Goal: Task Accomplishment & Management: Manage account settings

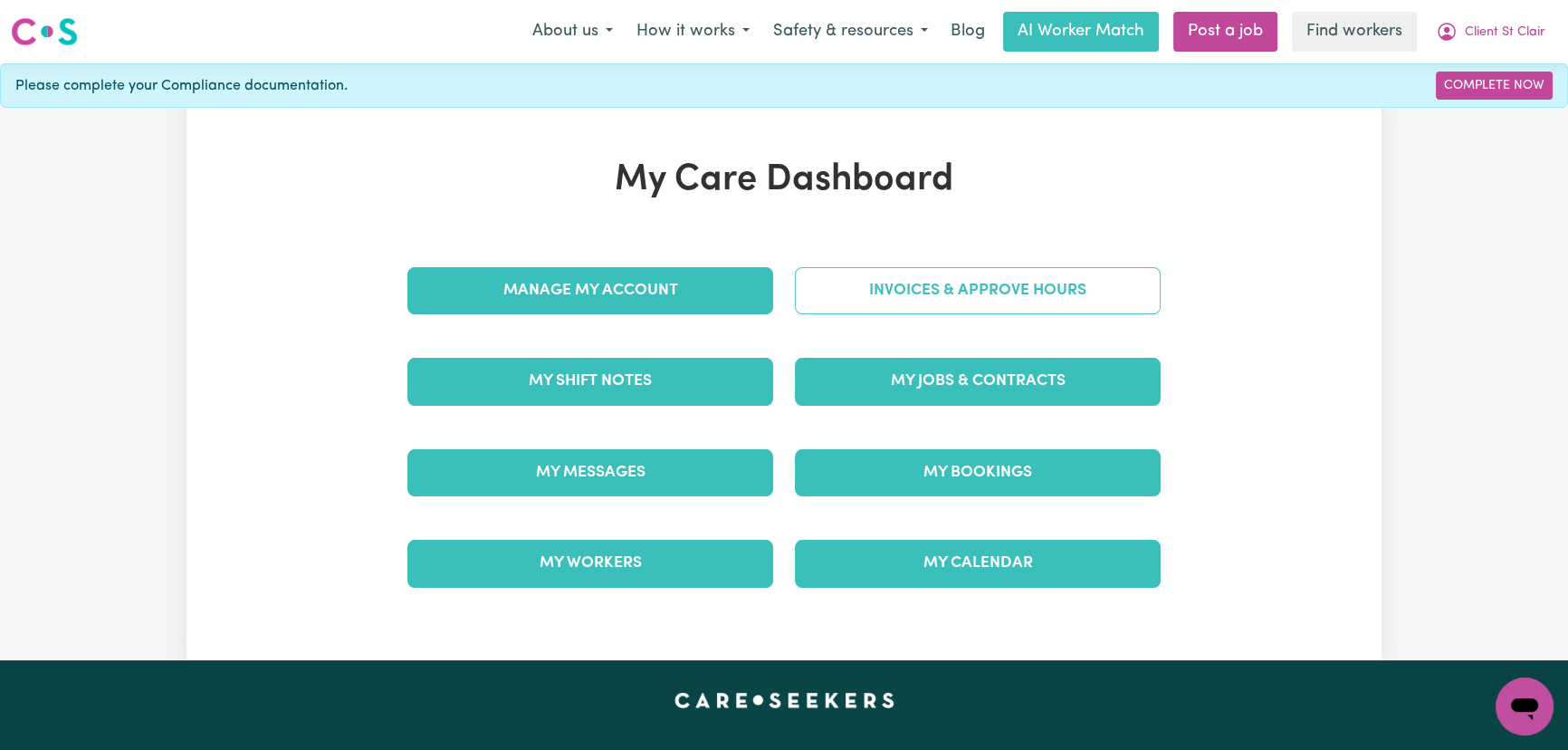
click at [996, 296] on link "Invoices & Approve Hours" at bounding box center [978, 290] width 366 height 47
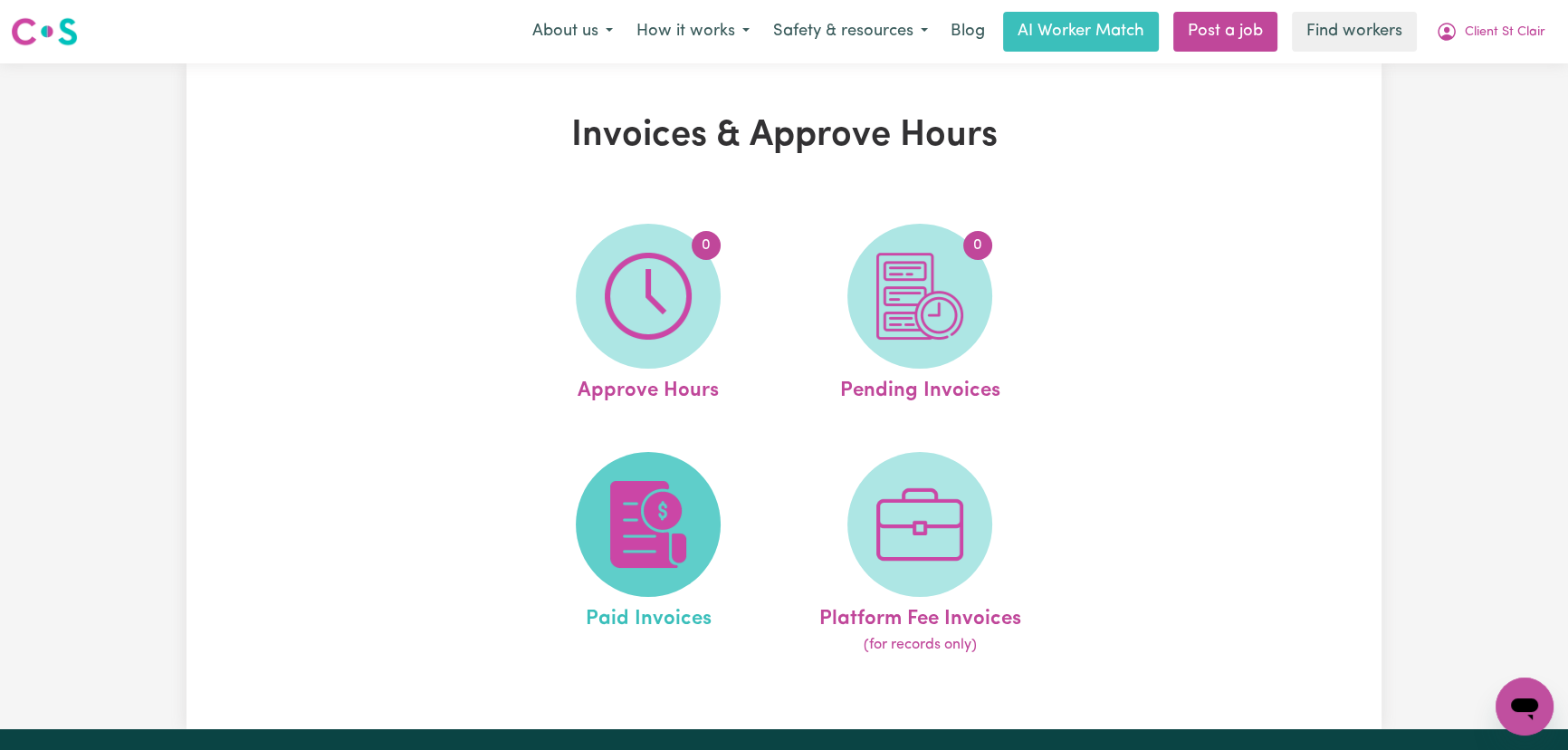
click at [635, 498] on img at bounding box center [648, 524] width 87 height 87
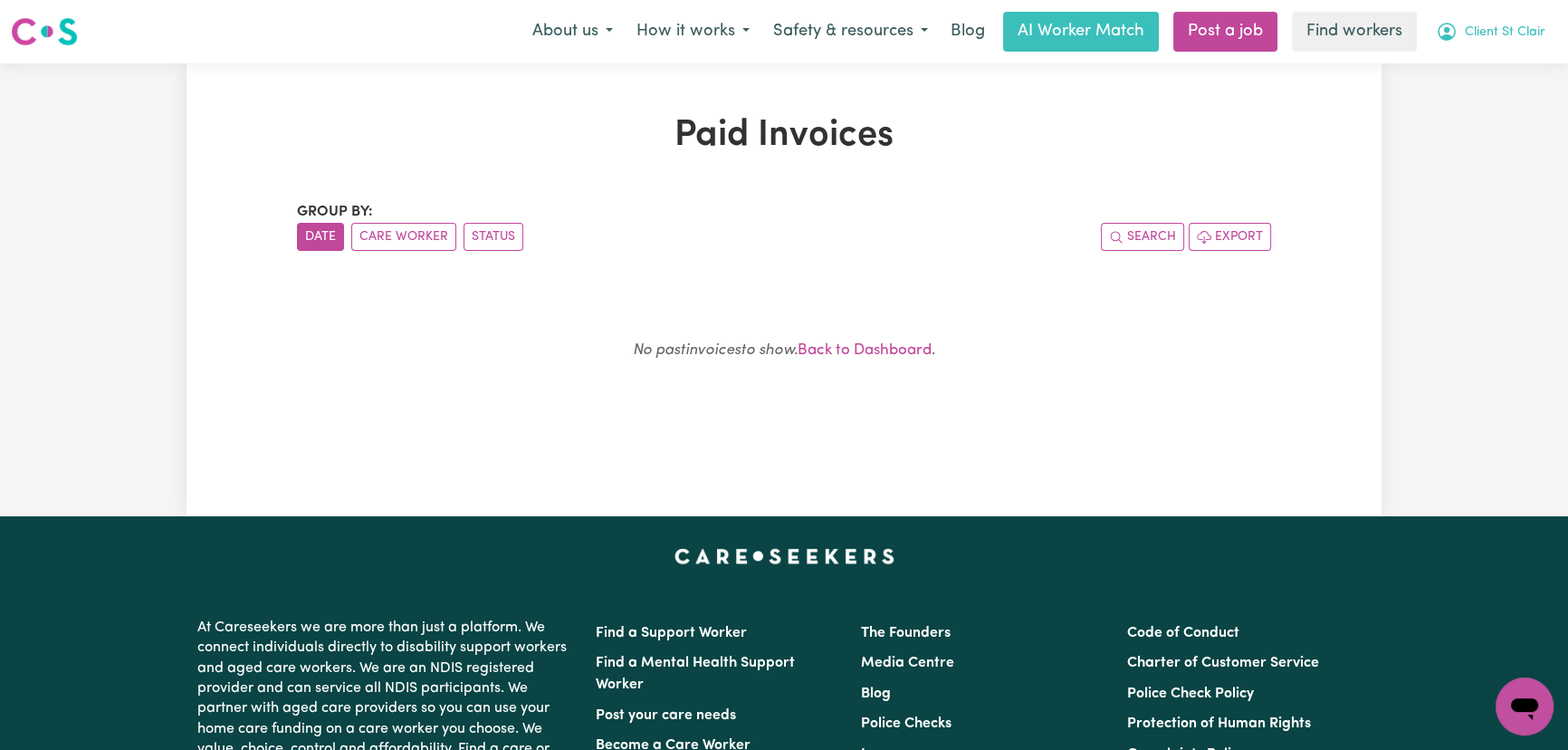
click at [1488, 50] on button "Client St Clair" at bounding box center [1490, 32] width 133 height 38
click at [1493, 112] on link "Logout" at bounding box center [1484, 104] width 143 height 34
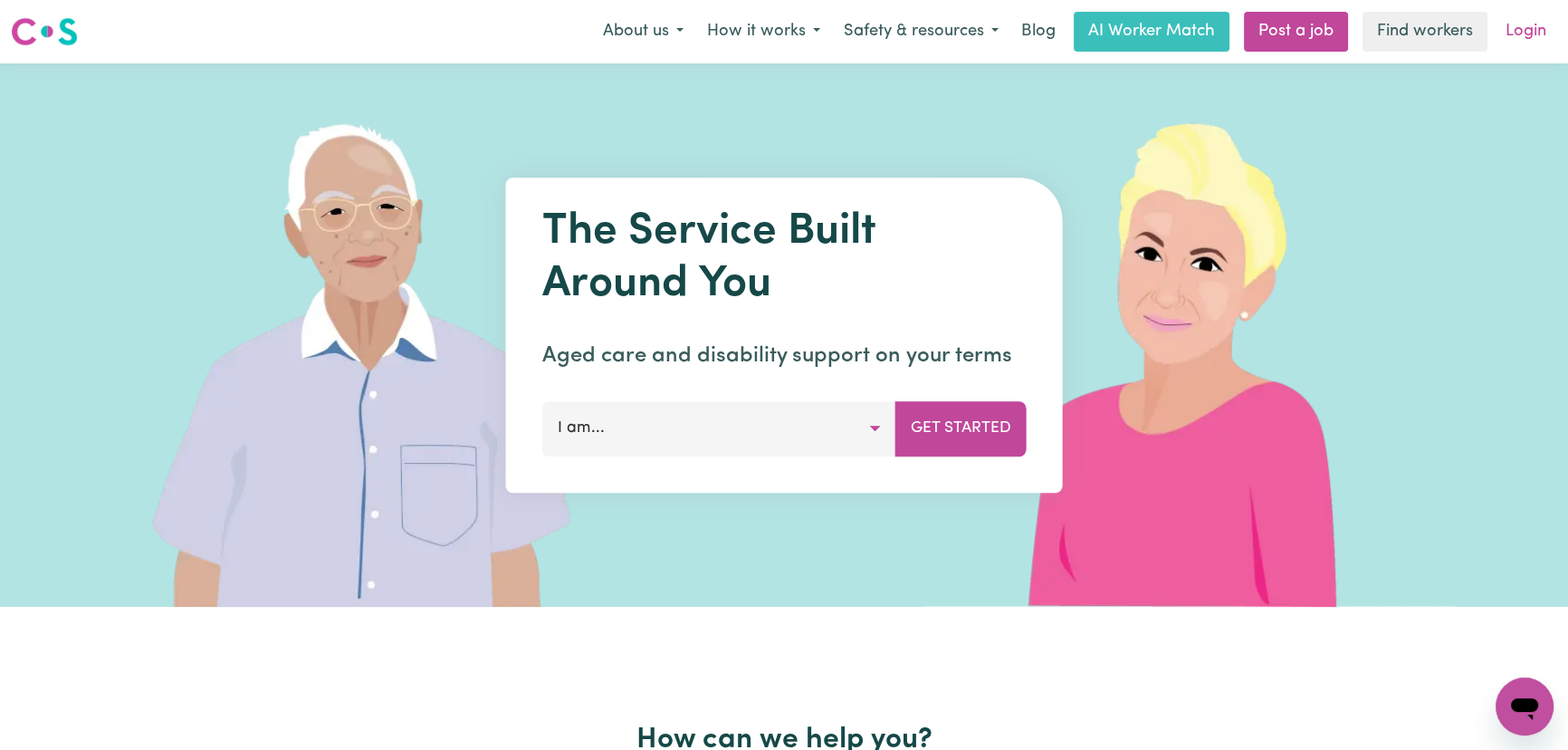
click at [1533, 28] on link "Login" at bounding box center [1526, 32] width 62 height 40
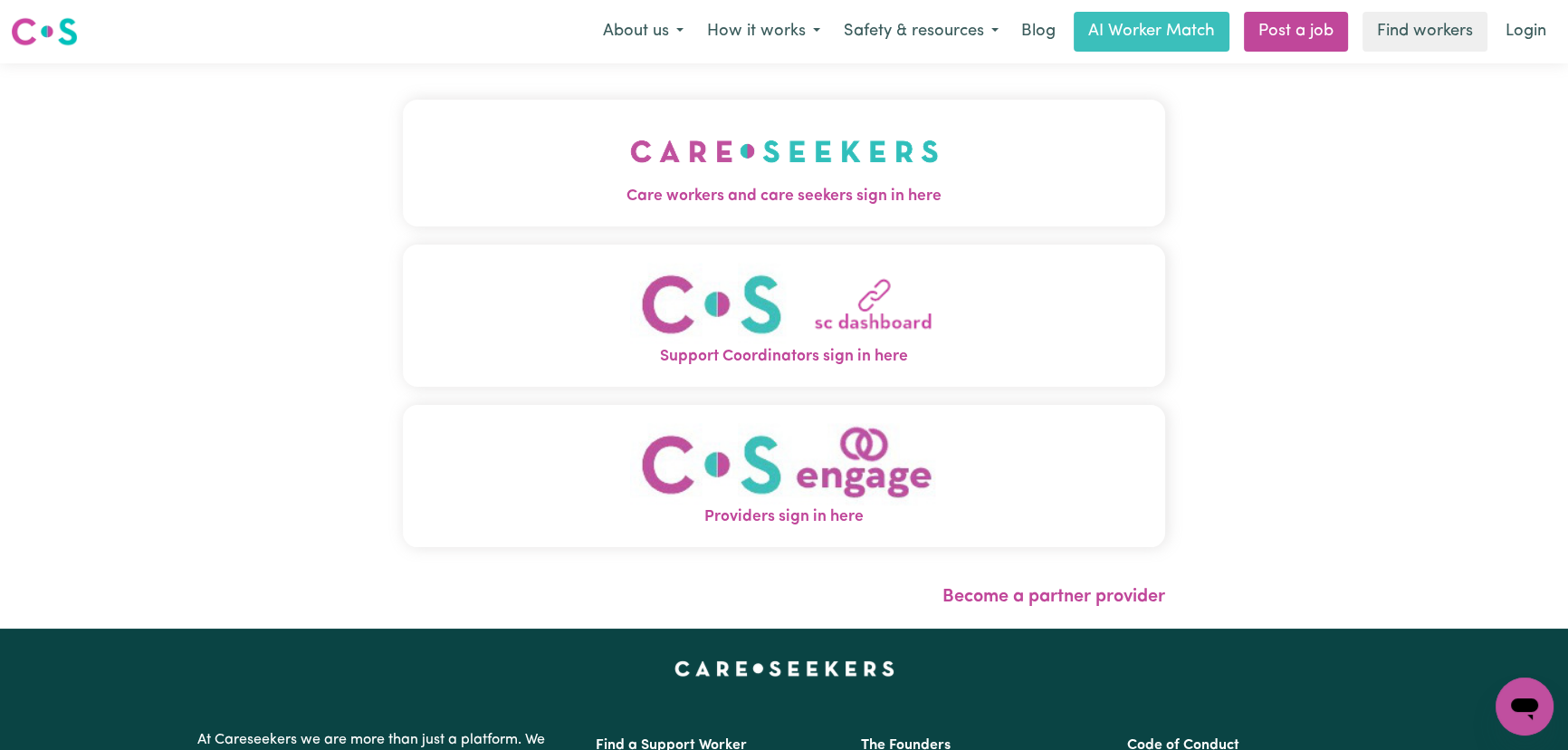
click at [687, 151] on button "Care workers and care seekers sign in here" at bounding box center [784, 163] width 762 height 127
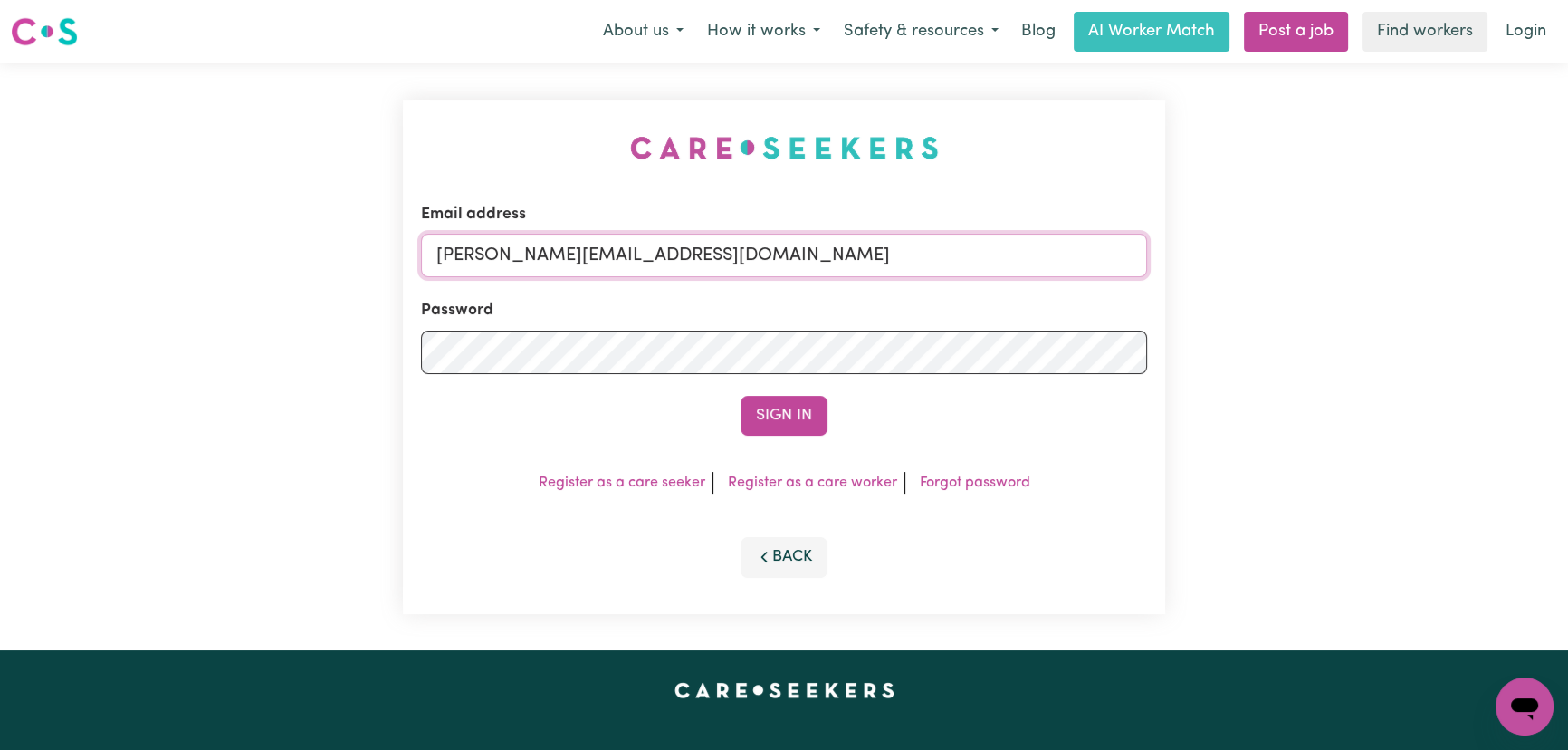
drag, startPoint x: 880, startPoint y: 250, endPoint x: 864, endPoint y: 253, distance: 16.7
click at [880, 250] on input "[PERSON_NAME][EMAIL_ADDRESS][DOMAIN_NAME]" at bounding box center [784, 255] width 726 height 43
drag, startPoint x: 805, startPoint y: 256, endPoint x: 527, endPoint y: 253, distance: 277.9
click at [527, 253] on input "[EMAIL_ADDRESS][DOMAIN_NAME]" at bounding box center [784, 255] width 726 height 43
type input "[EMAIL_ADDRESS][DOMAIN_NAME]"
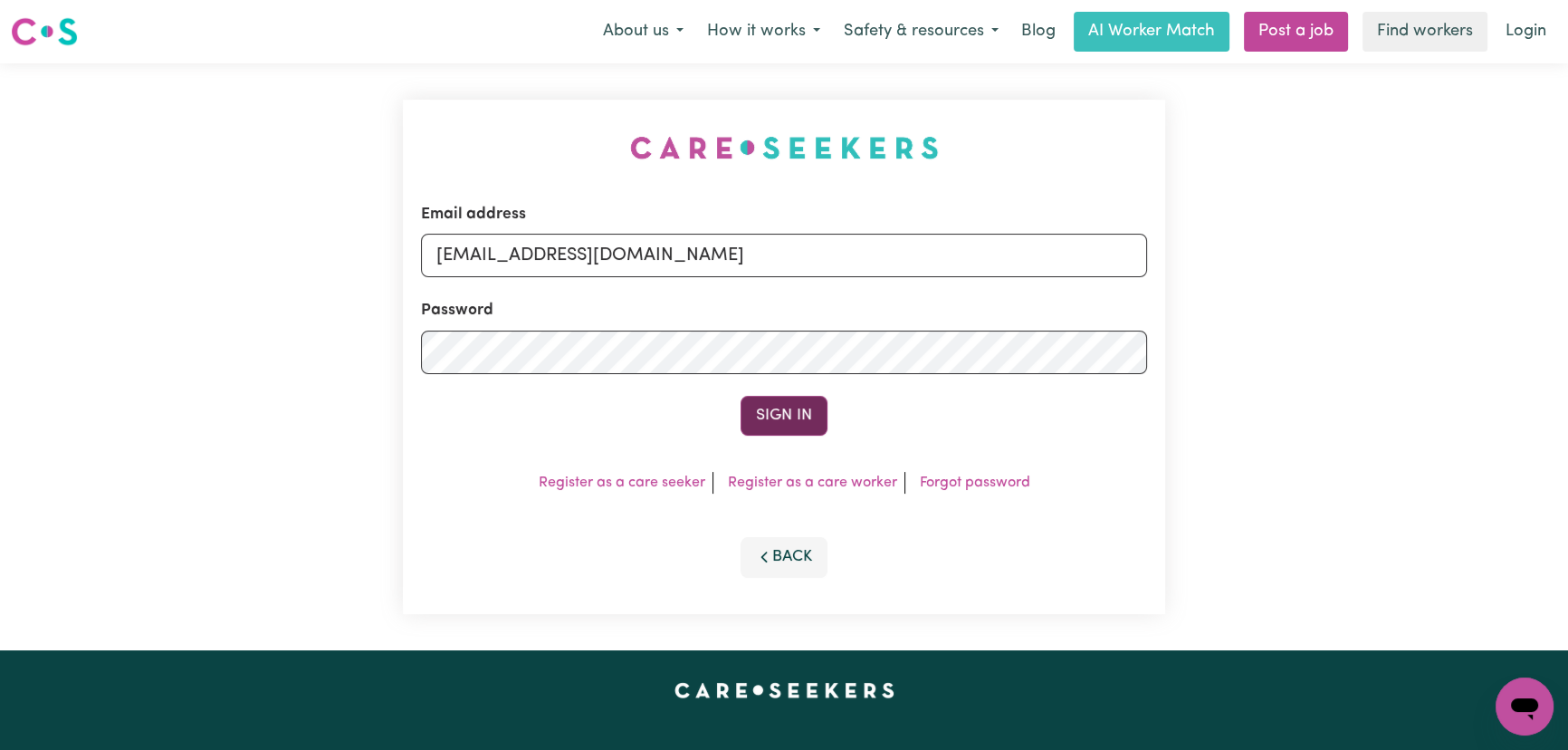
click at [761, 406] on button "Sign In" at bounding box center [784, 416] width 87 height 40
